Goal: Information Seeking & Learning: Learn about a topic

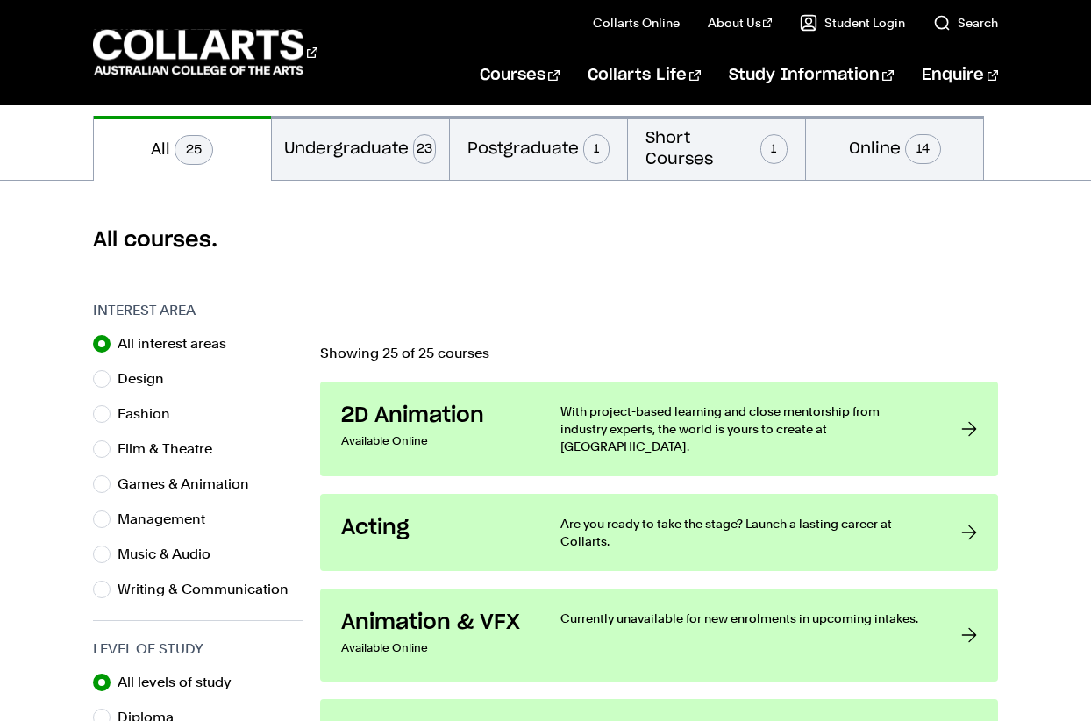
scroll to position [351, 0]
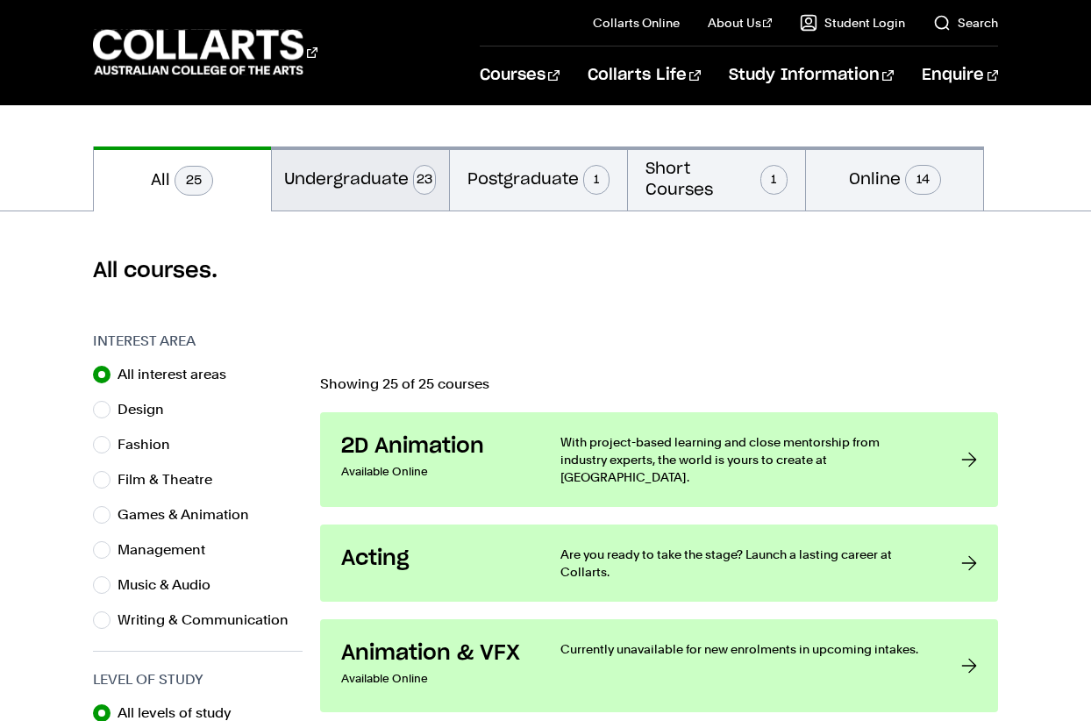
click at [332, 173] on button "Undergraduate 23" at bounding box center [360, 178] width 177 height 64
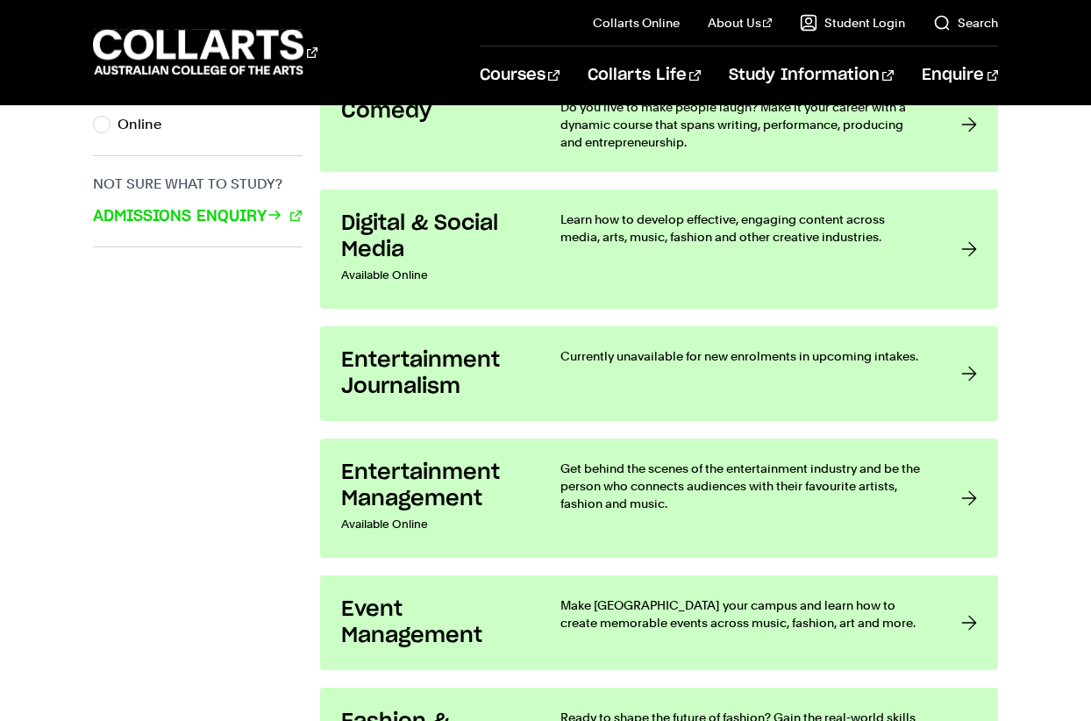
scroll to position [1315, 0]
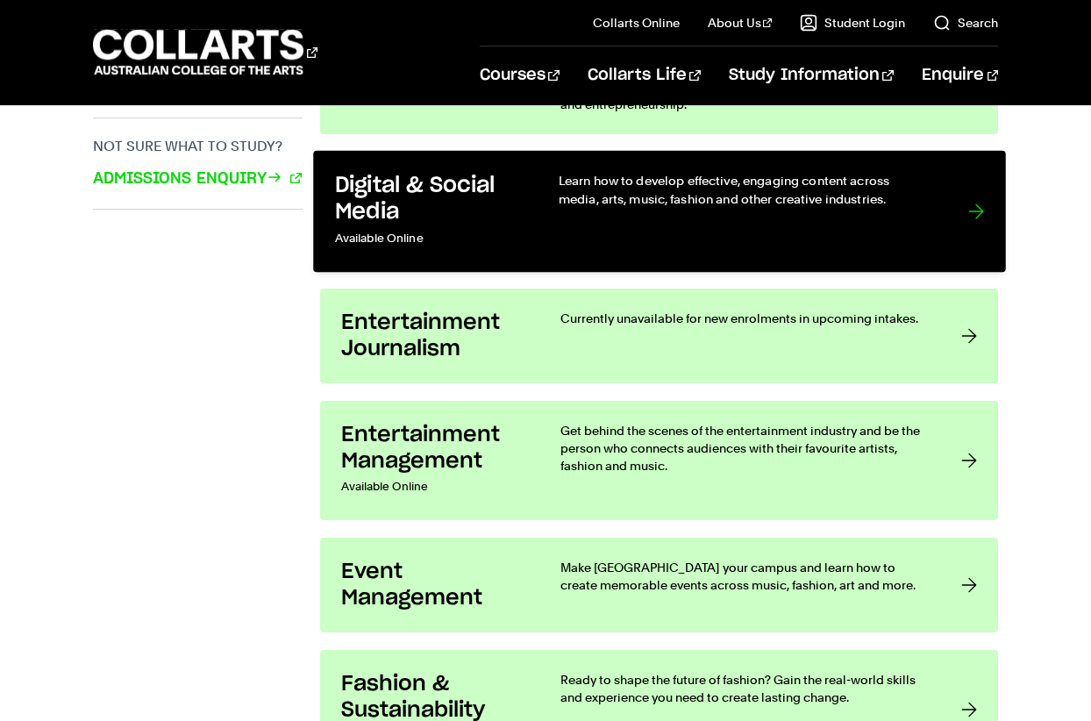
click at [980, 208] on div at bounding box center [975, 211] width 16 height 79
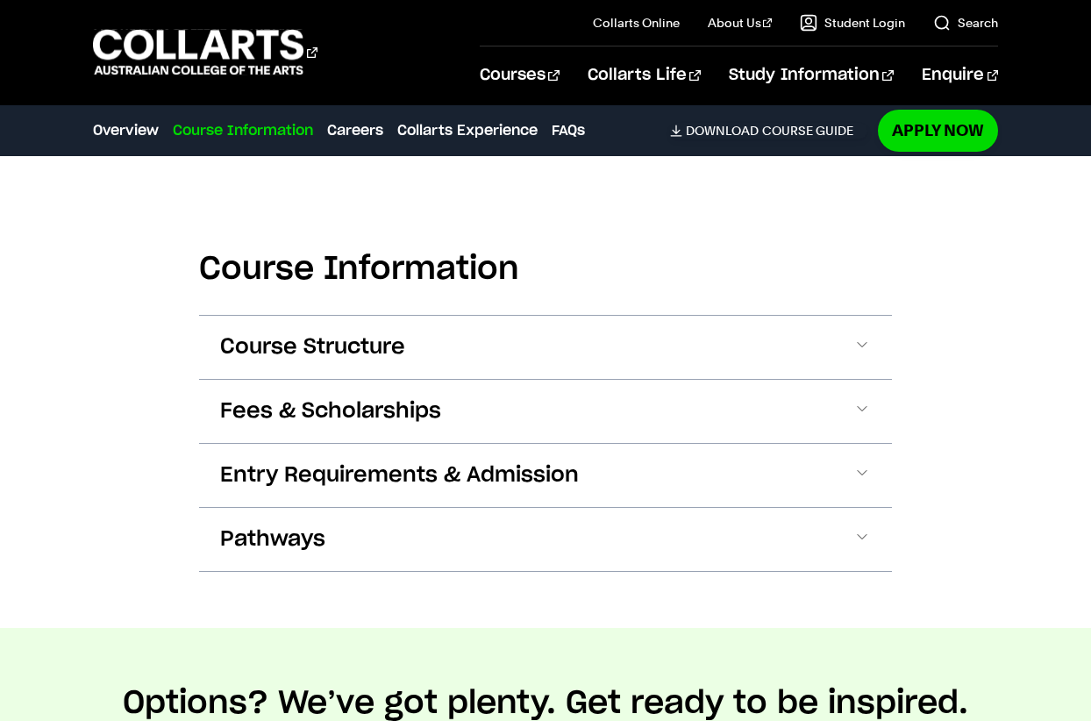
scroll to position [1841, 0]
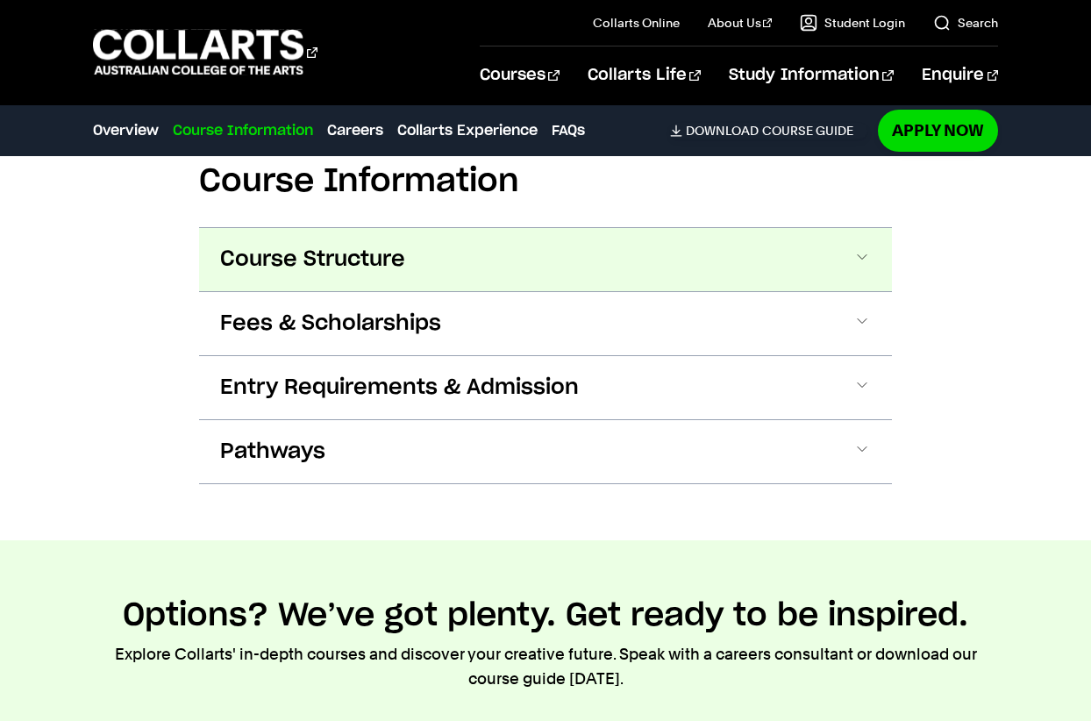
click at [864, 257] on span at bounding box center [862, 259] width 18 height 23
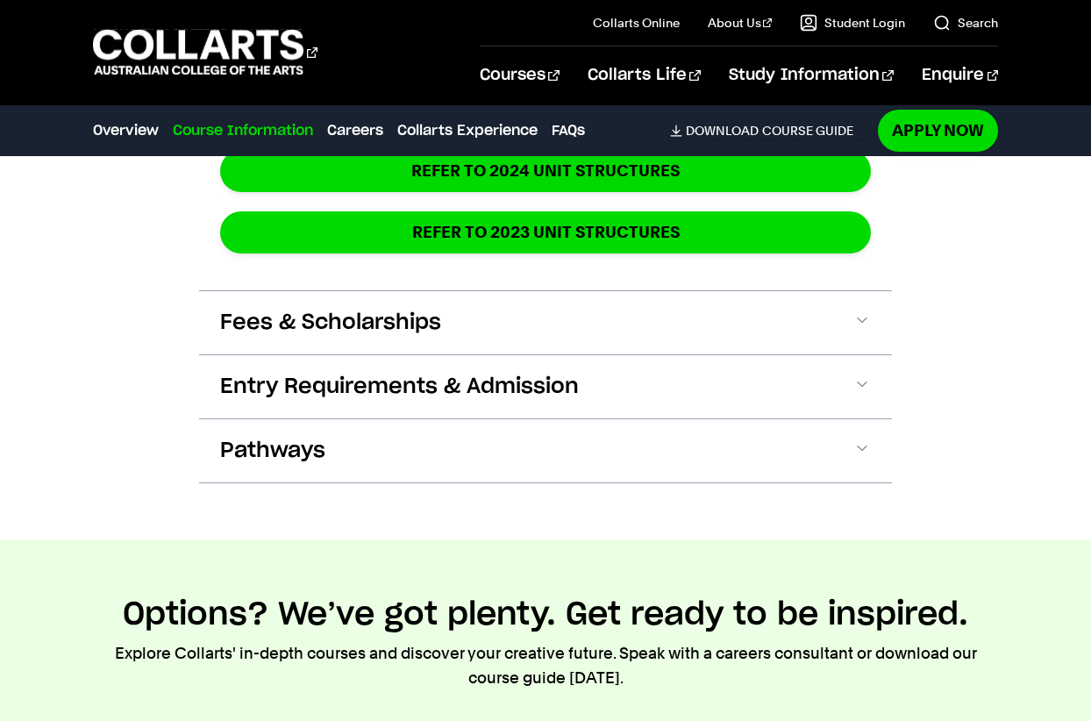
scroll to position [3314, 0]
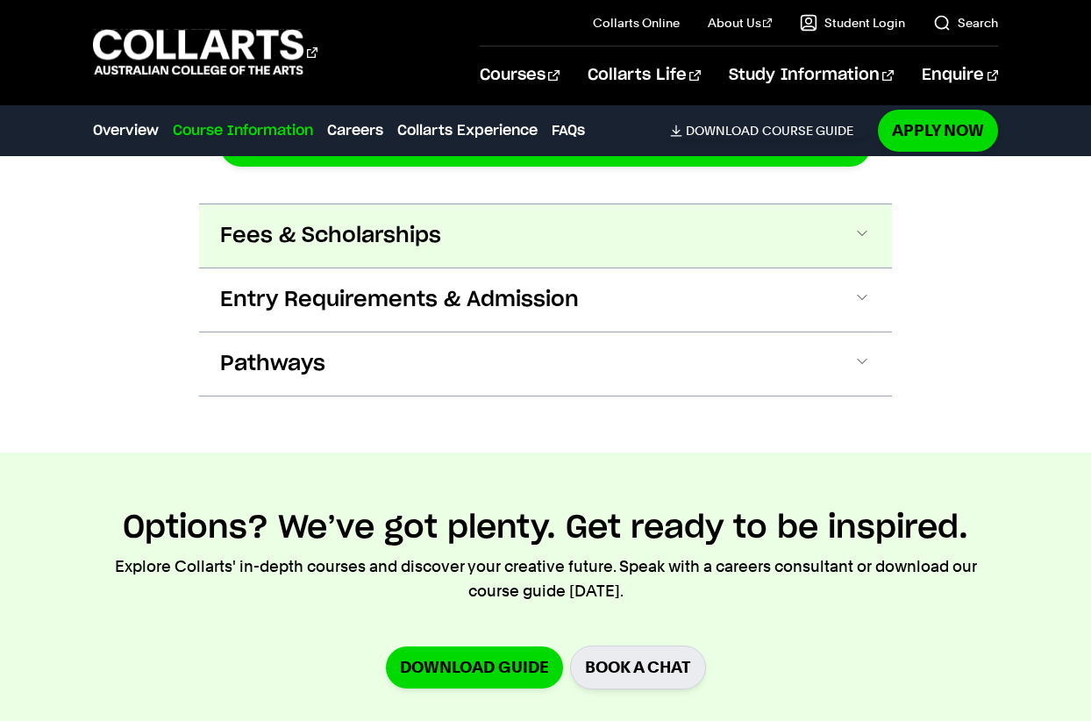
click at [869, 233] on span at bounding box center [862, 235] width 18 height 23
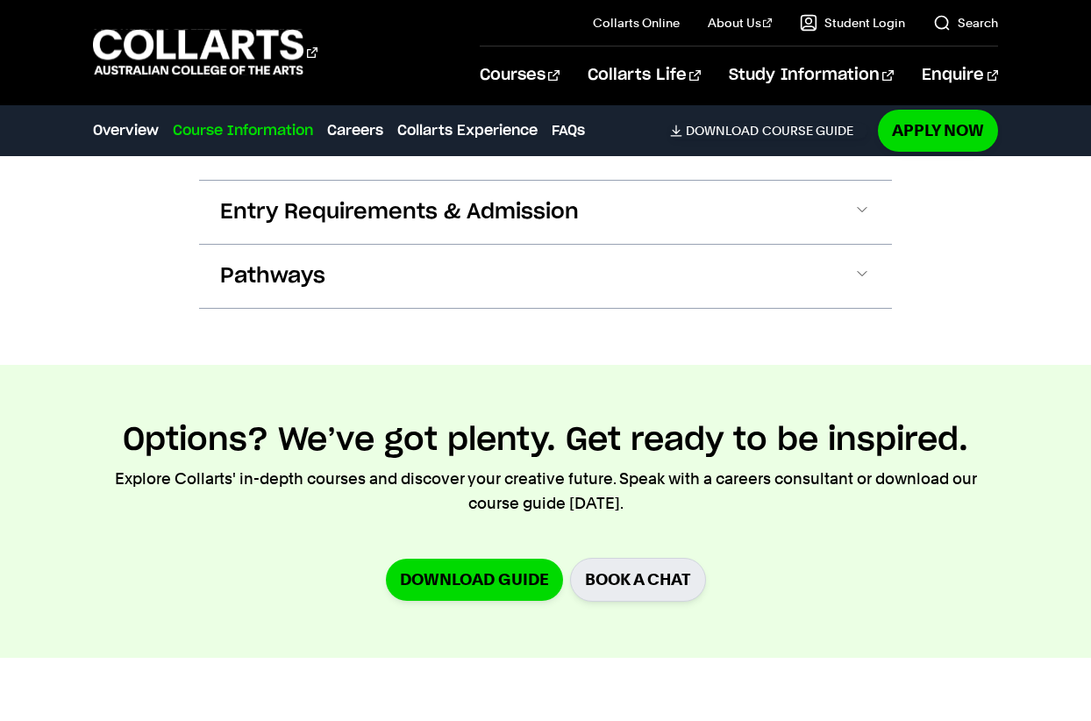
scroll to position [3623, 0]
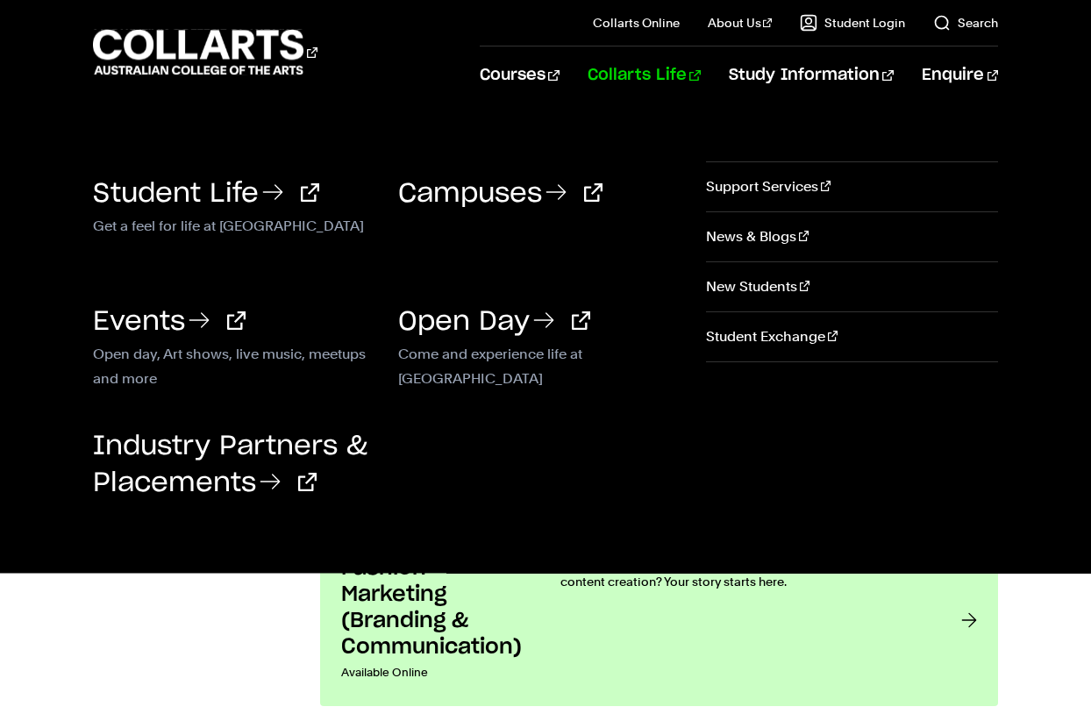
scroll to position [1578, 0]
